Goal: Transaction & Acquisition: Download file/media

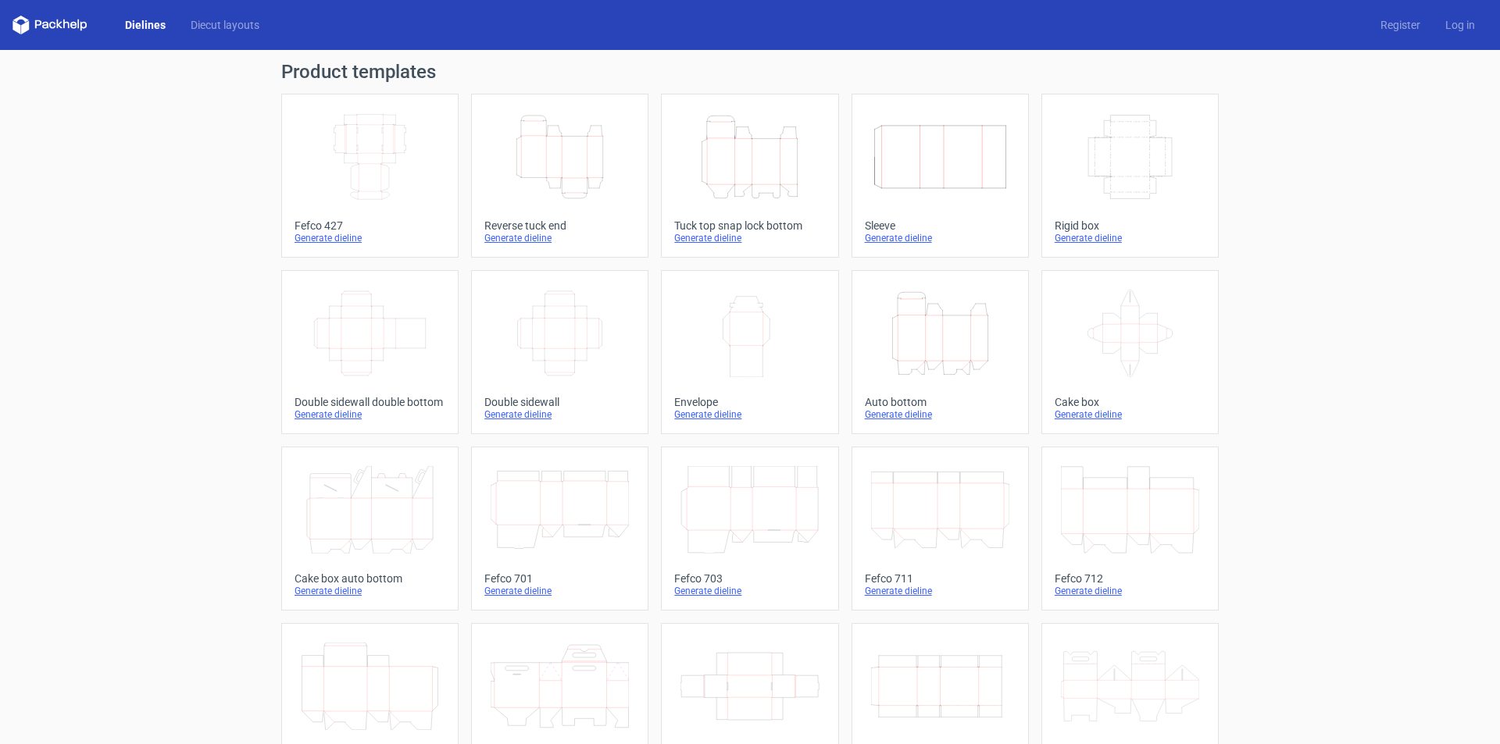
click at [733, 186] on icon "Height Depth Width" at bounding box center [749, 156] width 138 height 87
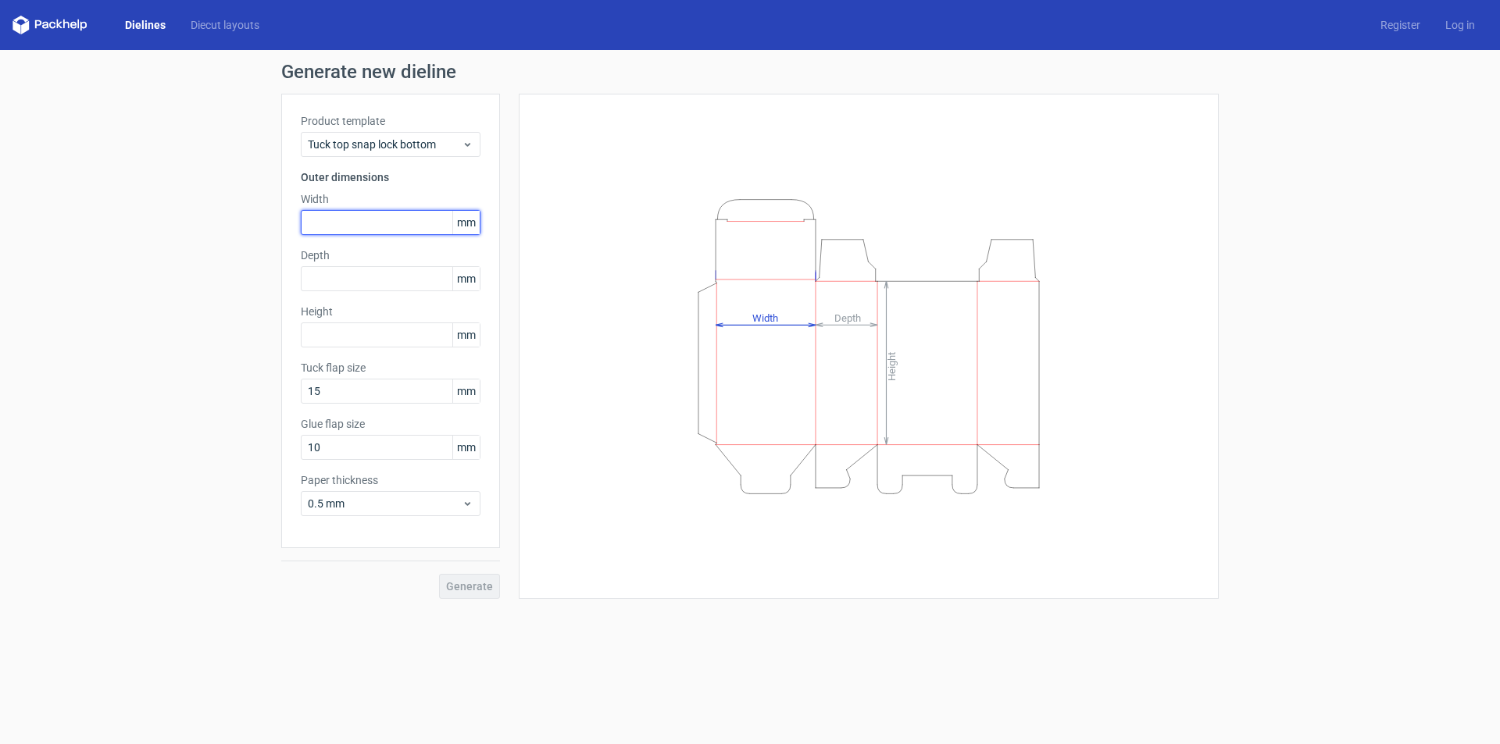
click at [328, 213] on input "text" at bounding box center [391, 222] width 180 height 25
type input "260"
type input "120"
type input "260"
click at [461, 581] on span "Generate" at bounding box center [469, 586] width 47 height 11
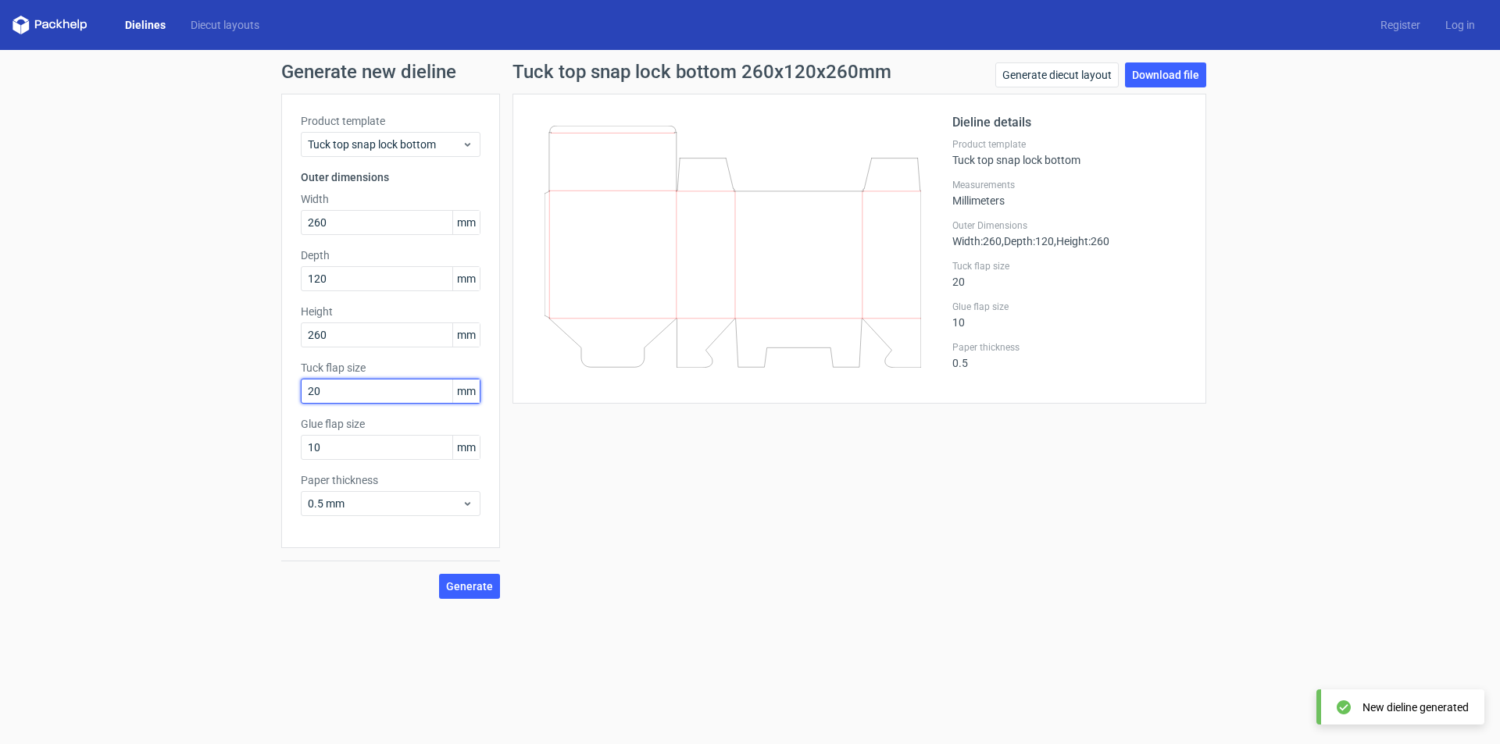
click at [339, 391] on input "20" at bounding box center [391, 391] width 180 height 25
drag, startPoint x: 363, startPoint y: 389, endPoint x: 224, endPoint y: 394, distance: 139.1
click at [224, 394] on div "Generate new dieline Product template Tuck top snap lock bottom Outer dimension…" at bounding box center [750, 331] width 1500 height 562
type input "30"
click at [474, 591] on span "Generate" at bounding box center [469, 586] width 47 height 11
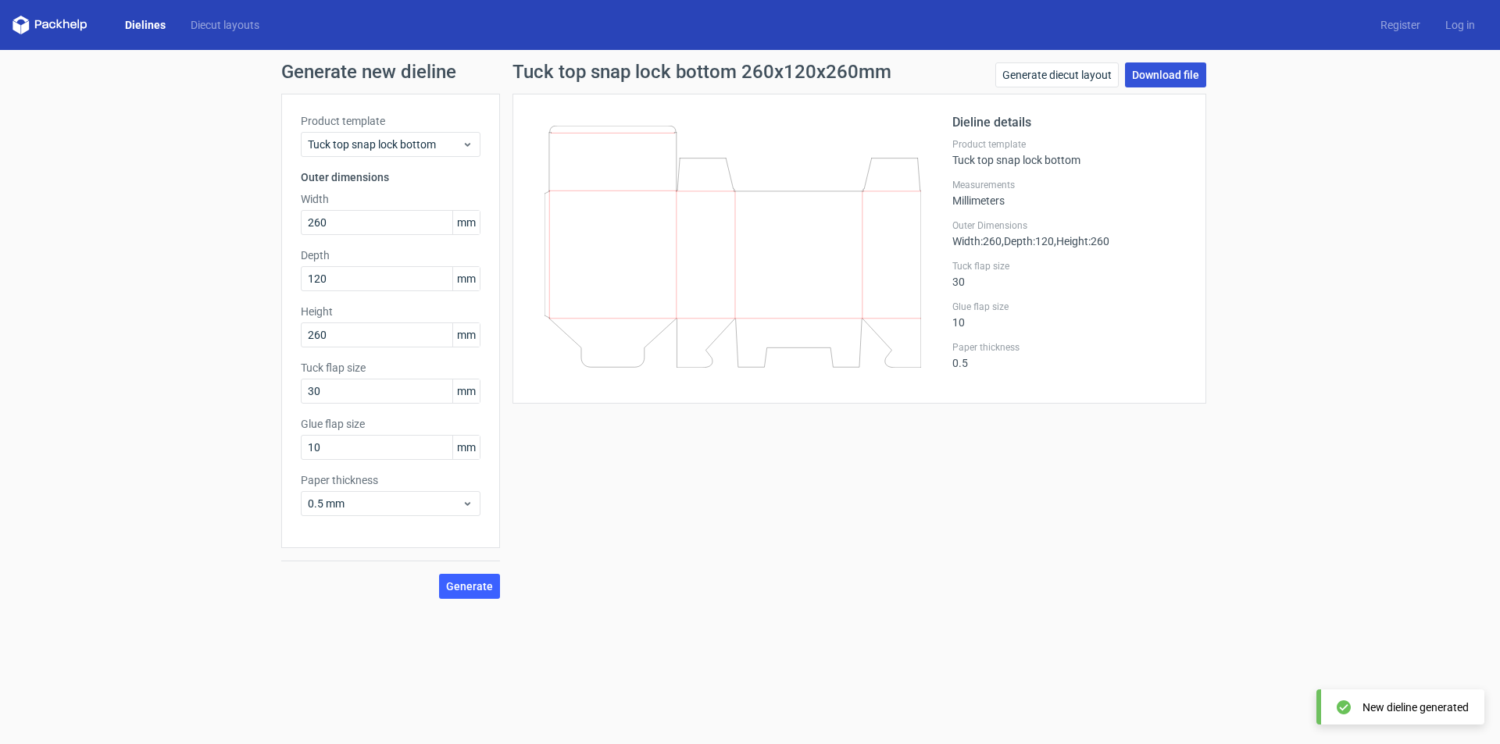
click at [1163, 75] on link "Download file" at bounding box center [1165, 74] width 81 height 25
click at [1026, 681] on form "Generate new dieline Product template Tuck top snap lock bottom Outer dimension…" at bounding box center [750, 397] width 1500 height 694
click at [1196, 74] on link "Download file" at bounding box center [1165, 74] width 81 height 25
click at [473, 683] on form "Generate new dieline Product template Tuck top snap lock bottom Outer dimension…" at bounding box center [750, 397] width 1500 height 694
drag, startPoint x: 455, startPoint y: -68, endPoint x: 541, endPoint y: 774, distance: 846.5
